Goal: Communication & Community: Share content

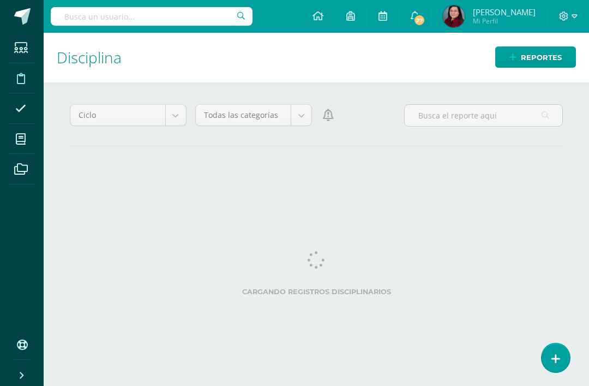
scroll to position [35, 0]
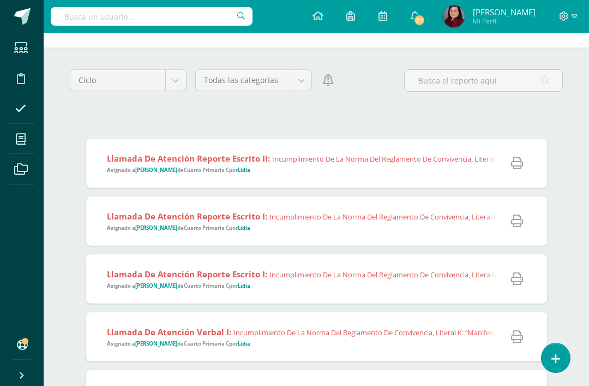
click at [23, 19] on span at bounding box center [22, 16] width 16 height 16
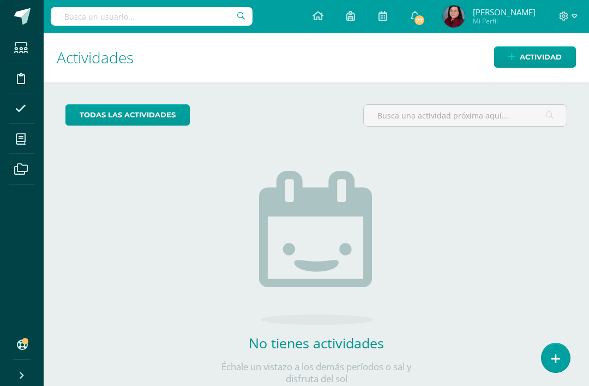
click at [541, 58] on span "Actividad" at bounding box center [541, 57] width 42 height 20
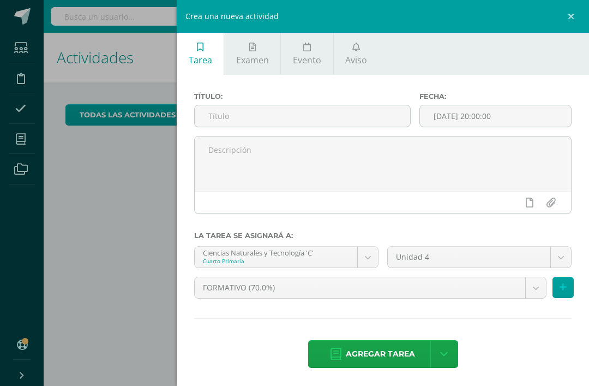
click at [358, 53] on link "Aviso" at bounding box center [356, 54] width 45 height 42
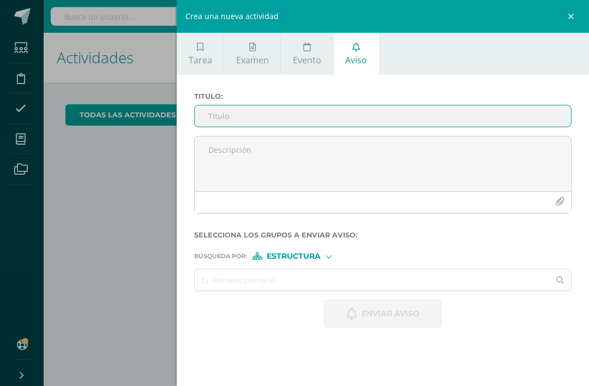
click at [349, 161] on textarea at bounding box center [383, 163] width 376 height 55
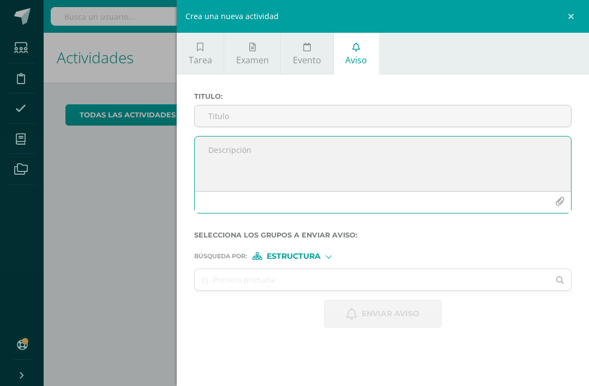
scroll to position [0, 4]
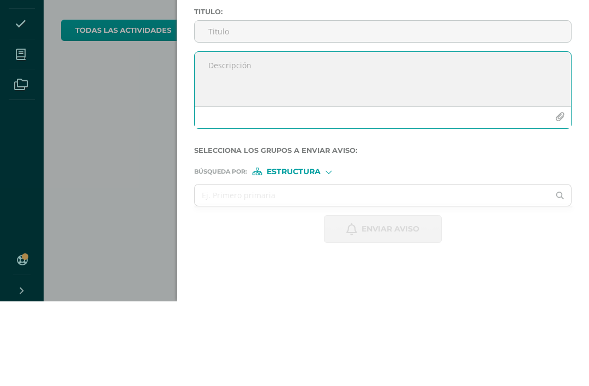
paste textarea "Estimados padres de familia: con mucho entusiasmo nos dirigimos a ustedes para …"
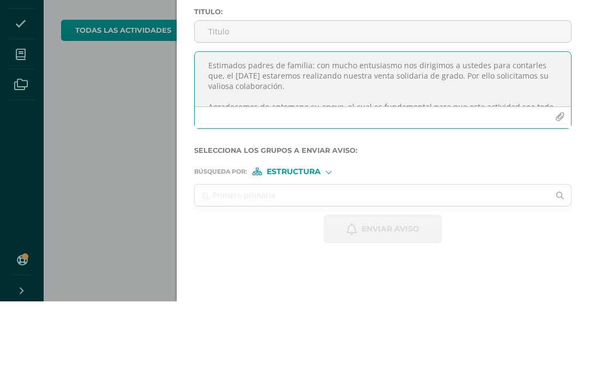
scroll to position [49, 0]
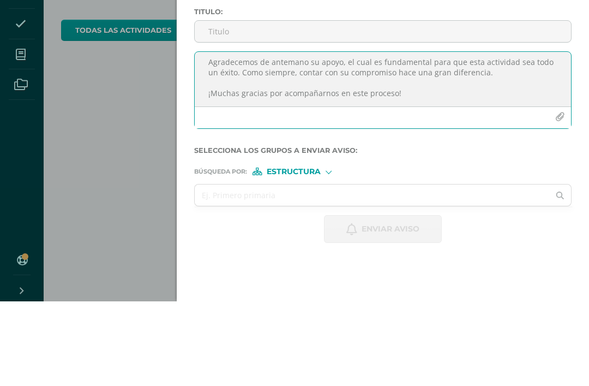
type textarea "Estimados padres de familia: con mucho entusiasmo nos dirigimos a ustedes para …"
click at [441, 105] on input "Titulo :" at bounding box center [383, 115] width 376 height 21
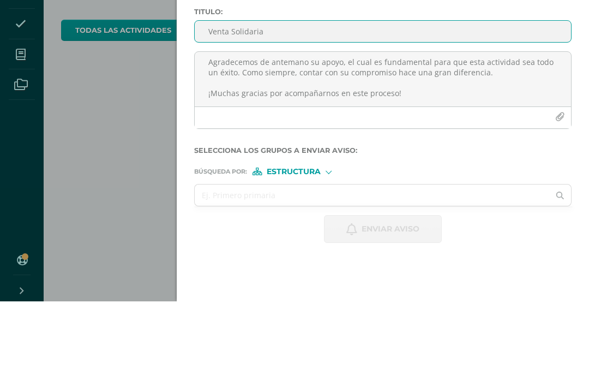
type input "Venta Solidaria"
click at [556, 197] on icon "button" at bounding box center [559, 201] width 9 height 9
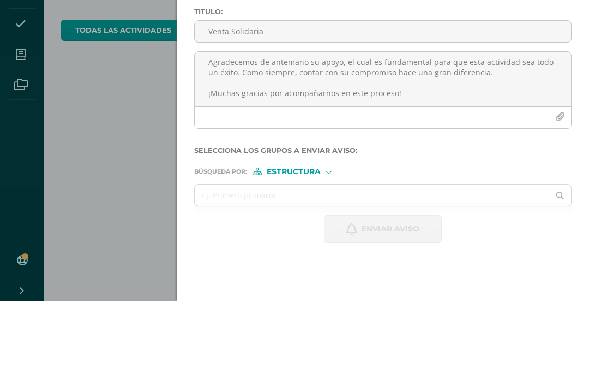
scroll to position [35, 4]
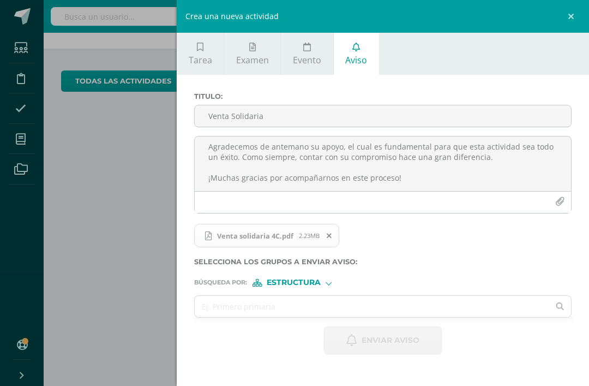
click at [322, 311] on input "text" at bounding box center [372, 306] width 355 height 21
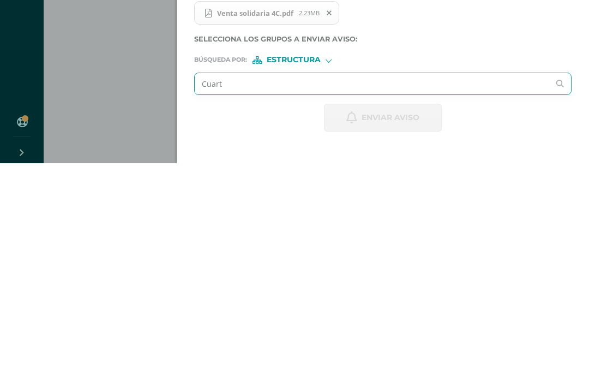
type input "Cuarto"
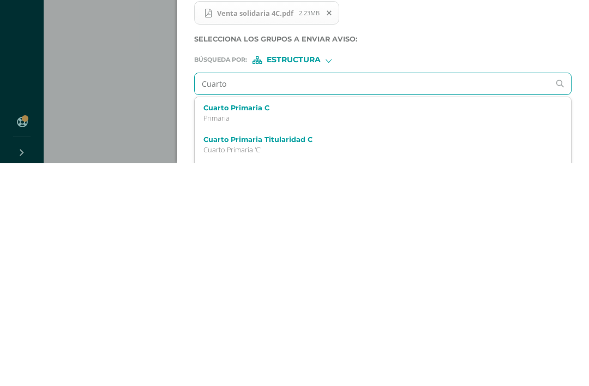
click at [270, 336] on p "Primaria" at bounding box center [375, 340] width 343 height 9
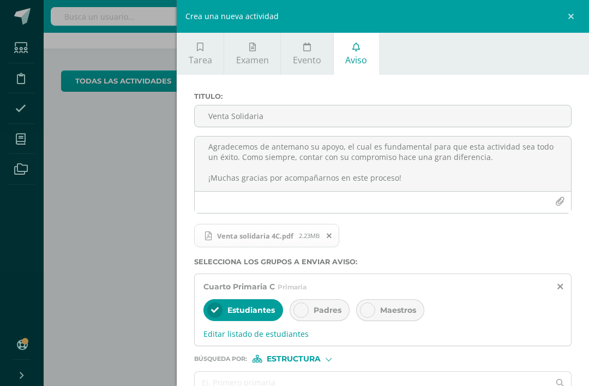
click at [305, 313] on div at bounding box center [301, 309] width 15 height 15
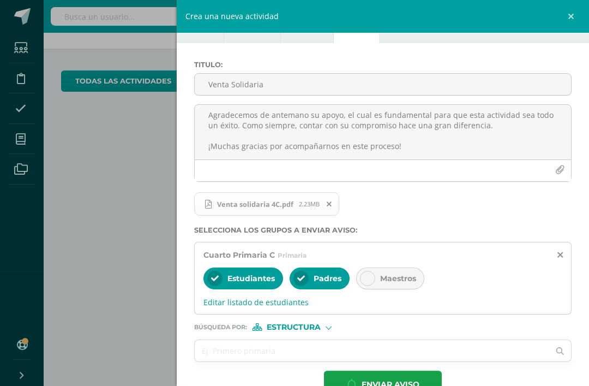
scroll to position [31, 0]
click at [400, 382] on span "Enviar aviso" at bounding box center [391, 385] width 58 height 27
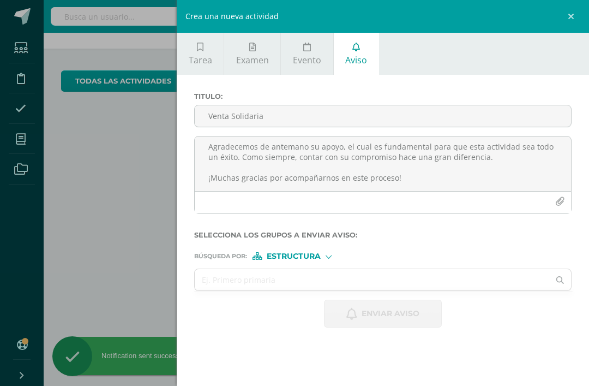
scroll to position [0, 0]
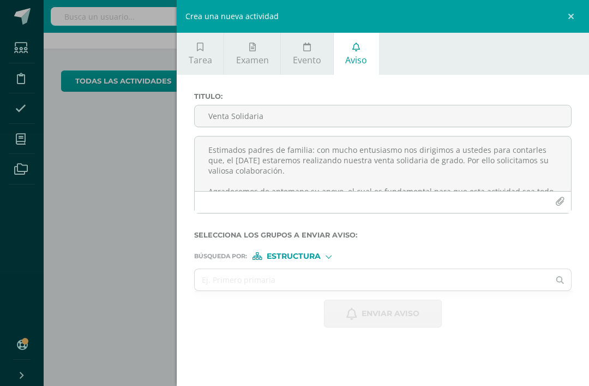
click at [570, 27] on link at bounding box center [573, 16] width 33 height 33
